Goal: Transaction & Acquisition: Subscribe to service/newsletter

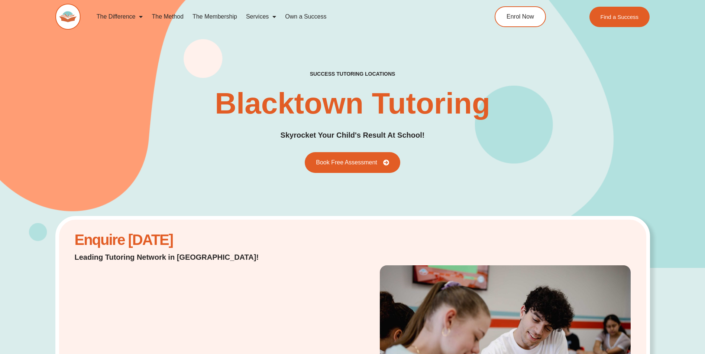
click at [221, 18] on link "The Membership" at bounding box center [214, 16] width 53 height 17
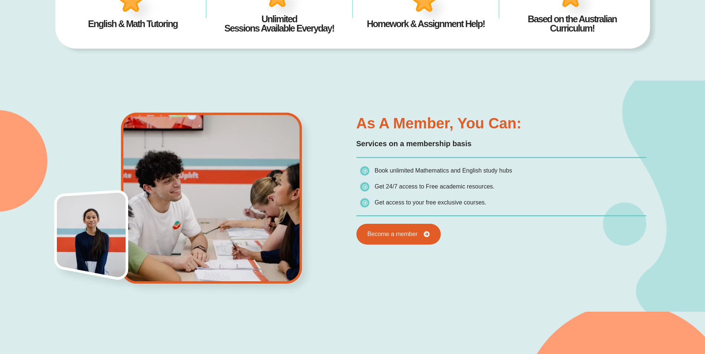
scroll to position [353, 0]
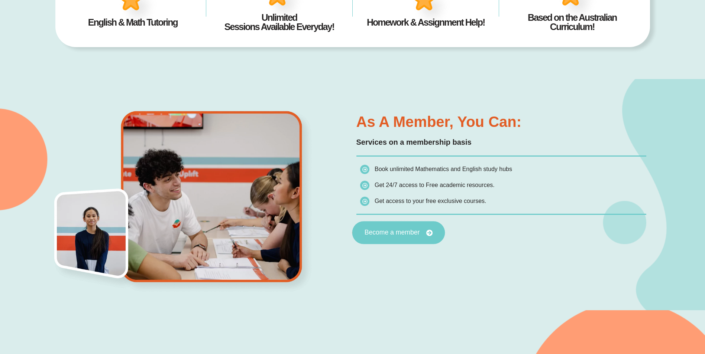
click at [408, 241] on link "Become a member" at bounding box center [398, 232] width 93 height 23
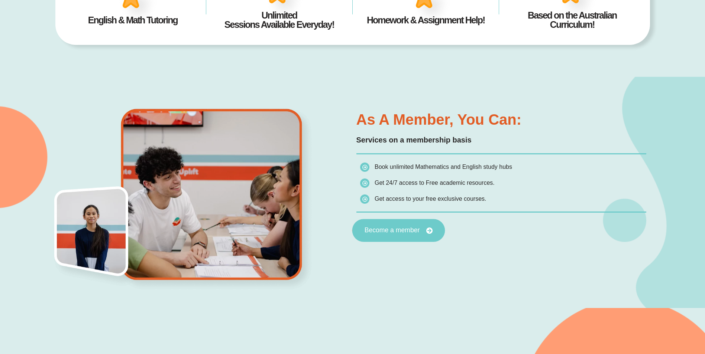
scroll to position [362, 0]
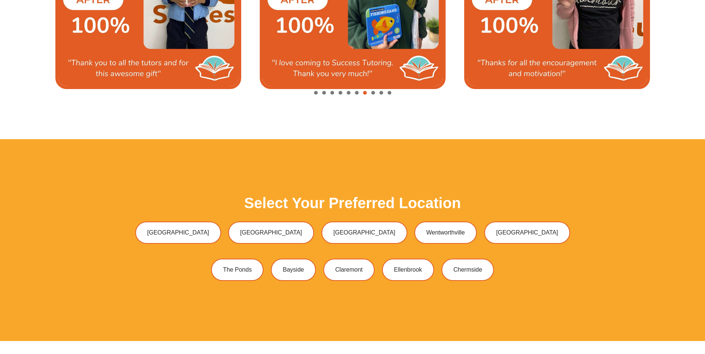
scroll to position [2015, 0]
